Goal: Task Accomplishment & Management: Manage account settings

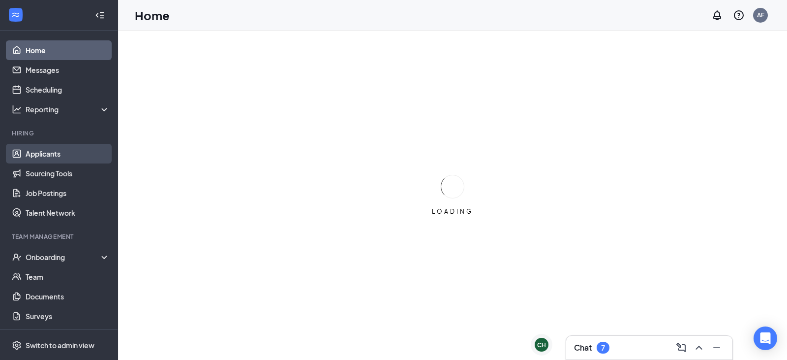
click at [56, 153] on link "Applicants" at bounding box center [68, 154] width 84 height 20
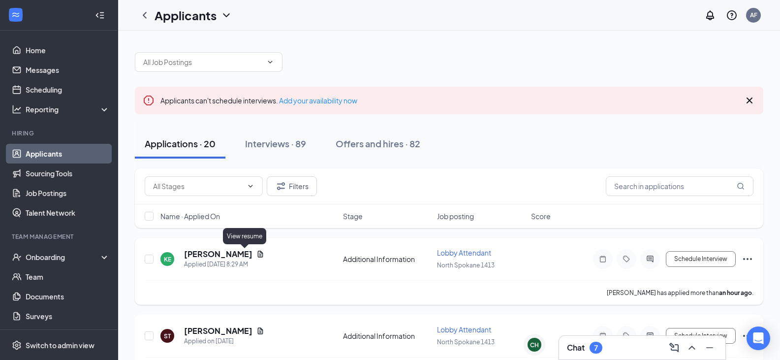
click at [256, 252] on icon "Document" at bounding box center [260, 254] width 8 height 8
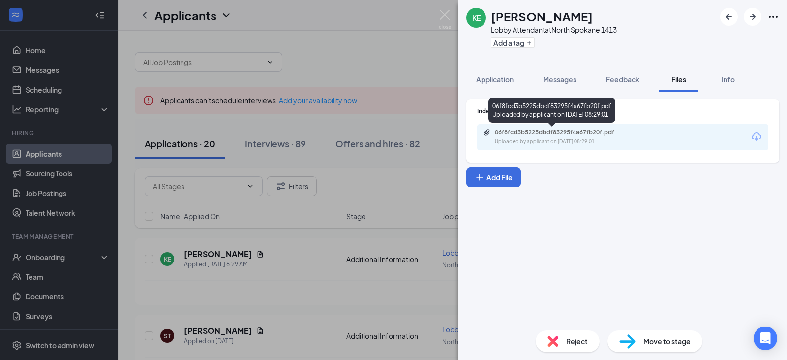
click at [584, 137] on div "06f8fcd3b5225dbdf83295f4a67fb20f.pdf Uploaded by applicant on [DATE] 08:29:01" at bounding box center [562, 136] width 159 height 17
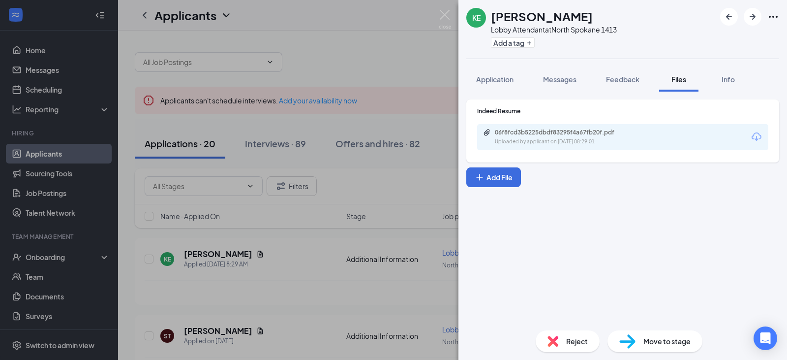
click at [442, 8] on div "KE [PERSON_NAME] Lobby Attendant at [GEOGRAPHIC_DATA] 1413 Add a tag Applicatio…" at bounding box center [393, 180] width 787 height 360
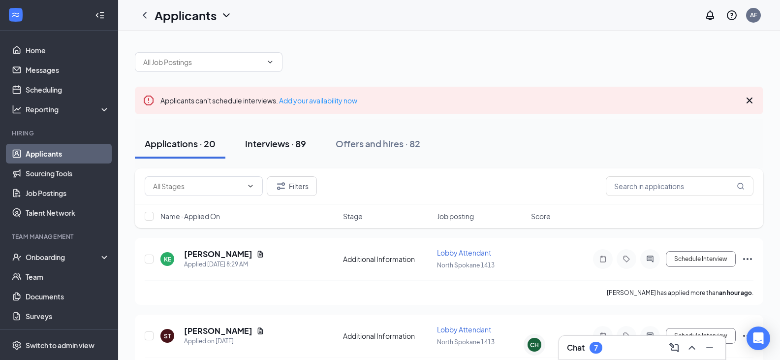
click at [278, 144] on div "Interviews · 89" at bounding box center [275, 143] width 61 height 12
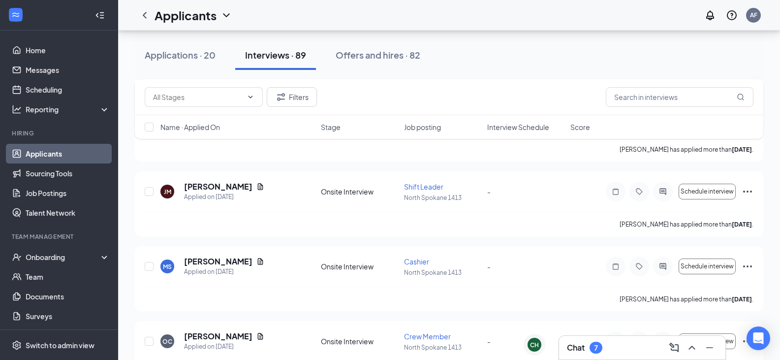
scroll to position [590, 0]
click at [189, 56] on div "Applications · 20" at bounding box center [180, 55] width 71 height 12
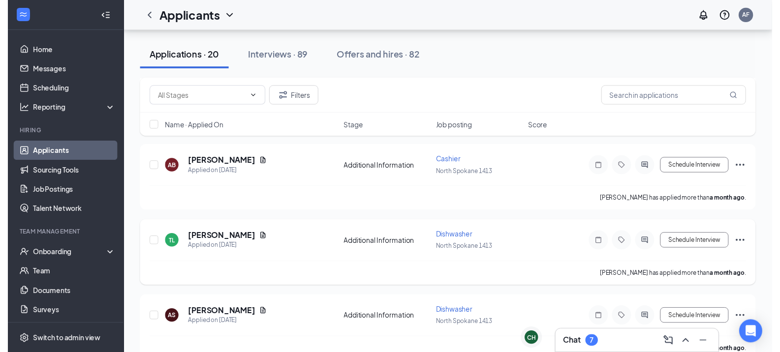
scroll to position [787, 0]
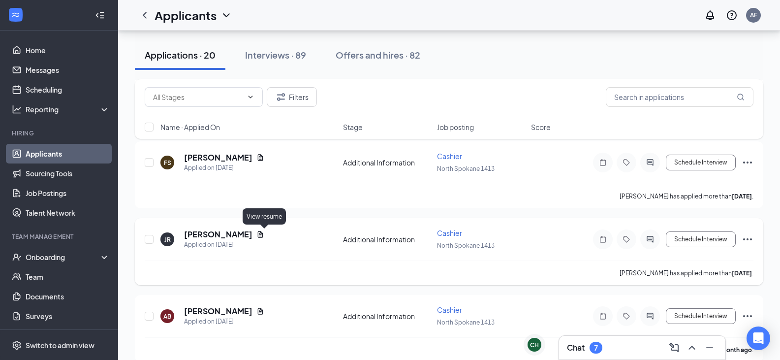
click at [263, 235] on icon "Document" at bounding box center [260, 234] width 5 height 6
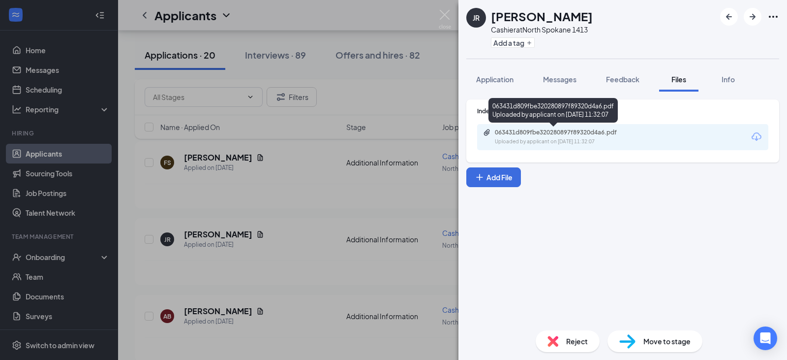
click at [629, 135] on div "063431d809fbe320280897f89320d4a6.pdf" at bounding box center [564, 132] width 138 height 8
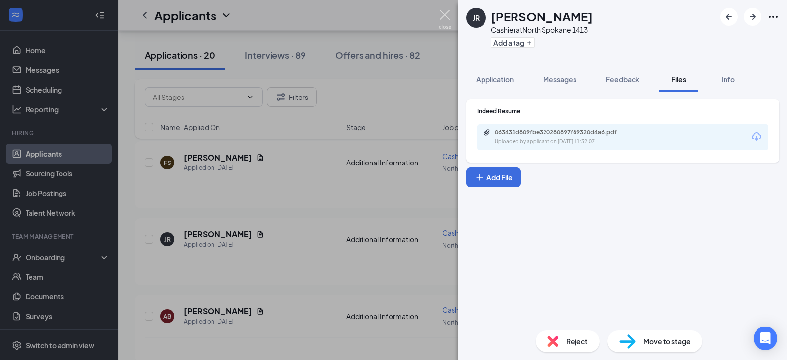
click at [446, 16] on img at bounding box center [445, 19] width 12 height 19
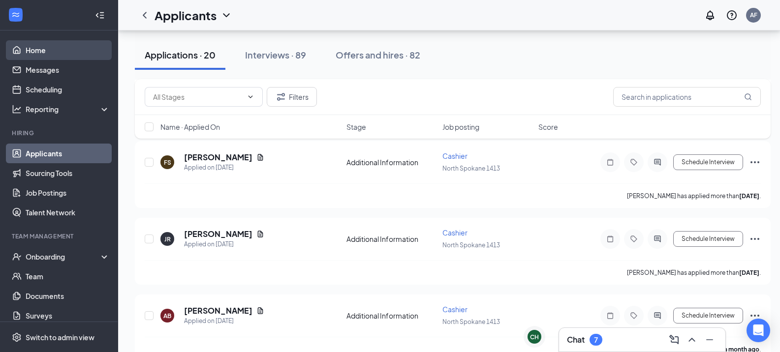
click at [54, 56] on link "Home" at bounding box center [68, 50] width 84 height 20
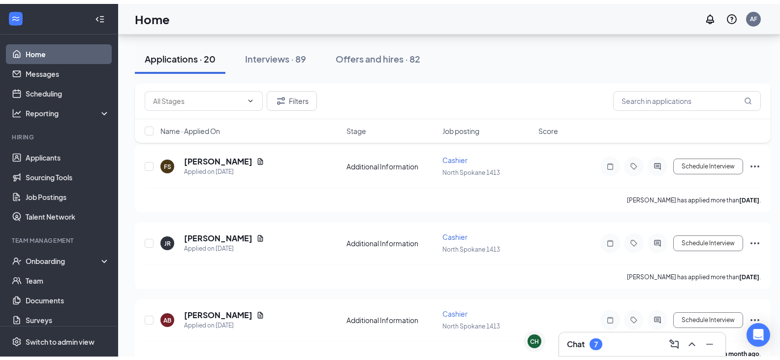
scroll to position [21, 0]
